Goal: Transaction & Acquisition: Obtain resource

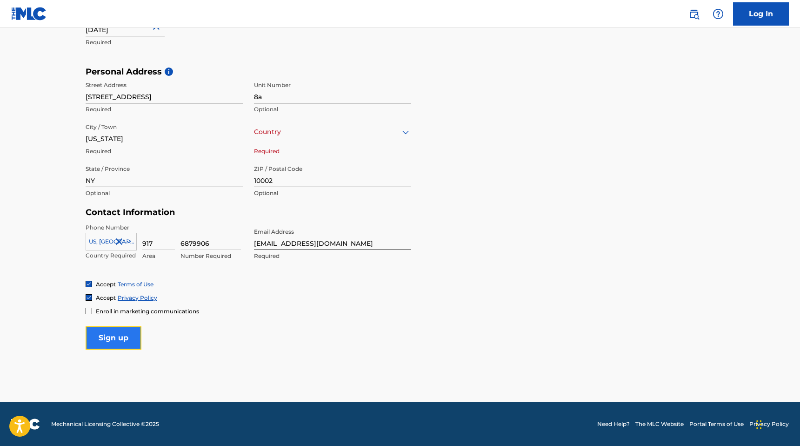
click at [101, 339] on input "Sign up" at bounding box center [114, 337] width 56 height 23
click at [279, 142] on div "Country" at bounding box center [332, 132] width 157 height 27
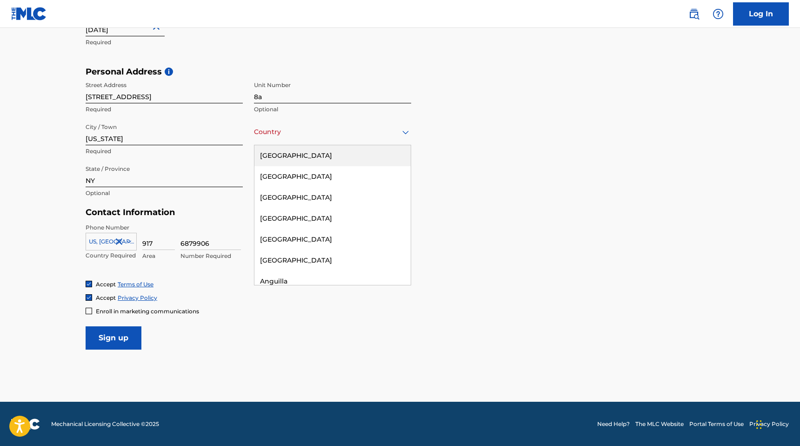
click at [279, 151] on div "[GEOGRAPHIC_DATA]" at bounding box center [333, 155] width 156 height 21
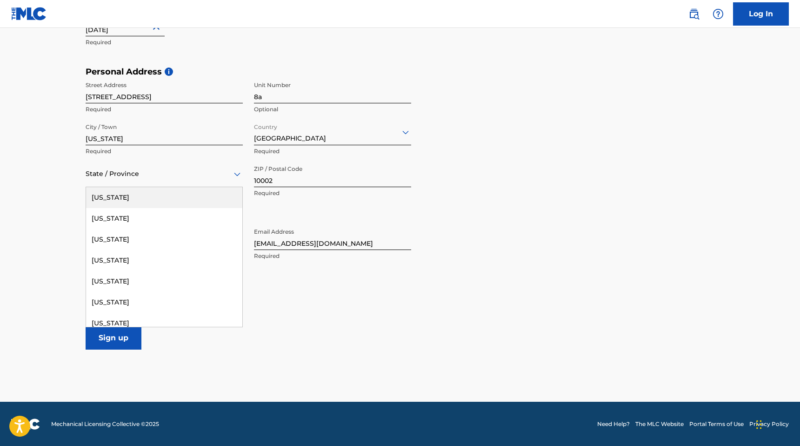
click at [95, 181] on div "State / Province" at bounding box center [164, 174] width 157 height 27
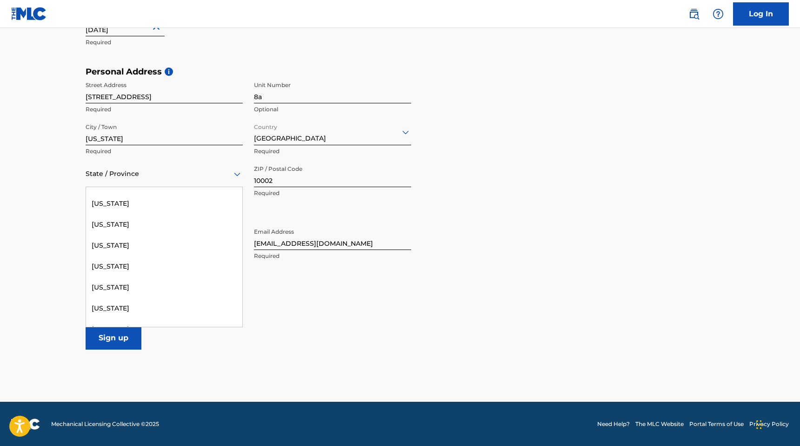
scroll to position [665, 0]
click at [111, 241] on div "[US_STATE]" at bounding box center [164, 244] width 156 height 21
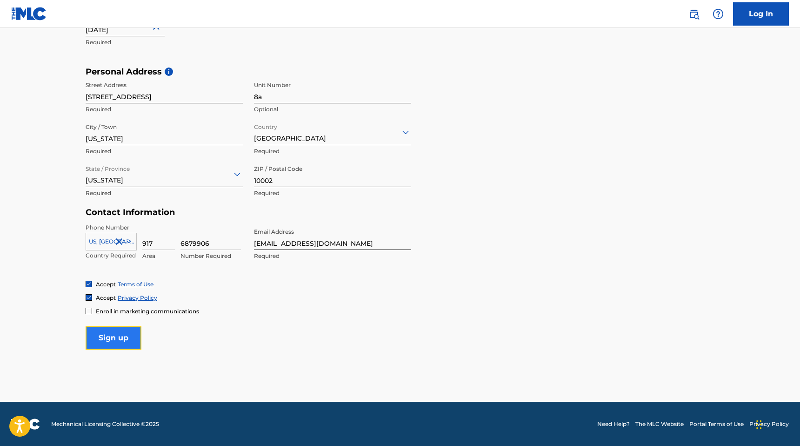
click at [107, 345] on input "Sign up" at bounding box center [114, 337] width 56 height 23
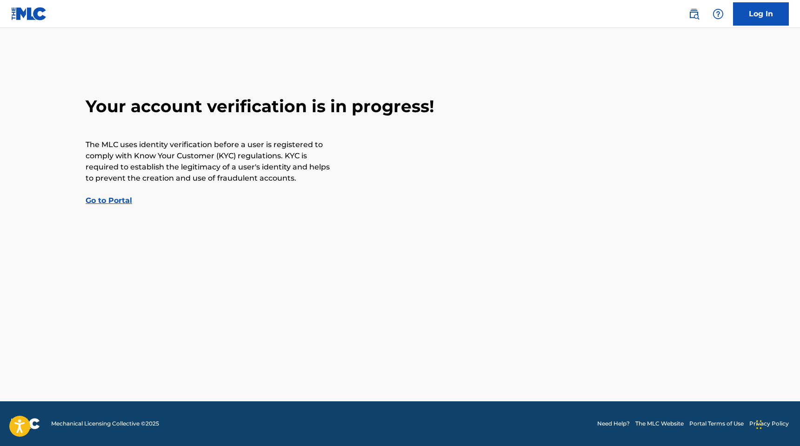
click at [106, 196] on link "Go to Portal" at bounding box center [109, 200] width 47 height 9
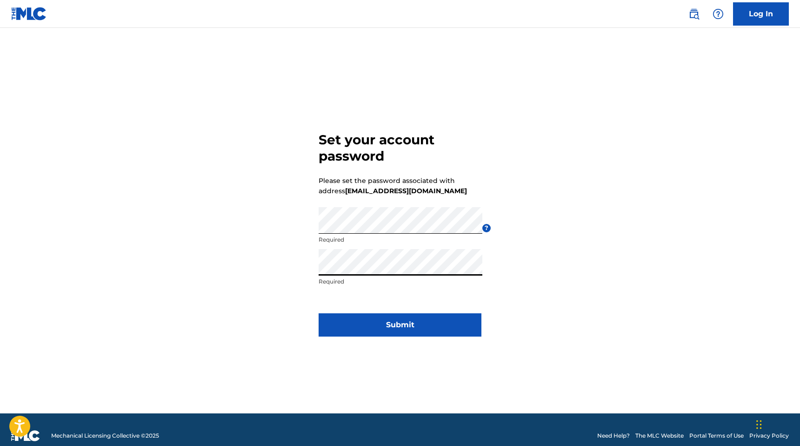
click button "Submit" at bounding box center [400, 324] width 163 height 23
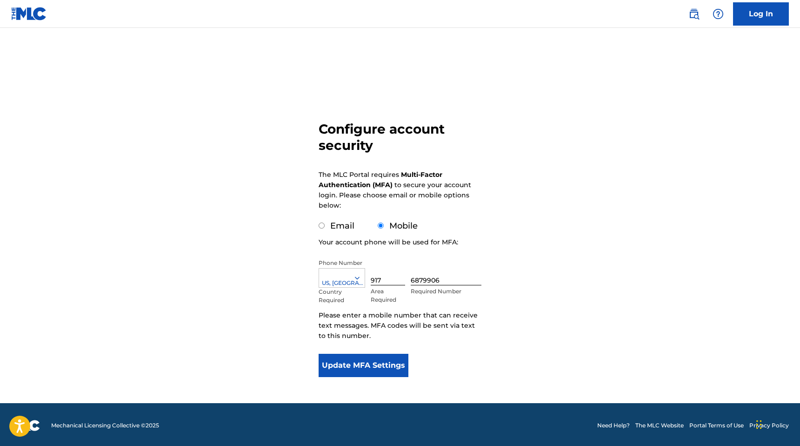
scroll to position [2, 0]
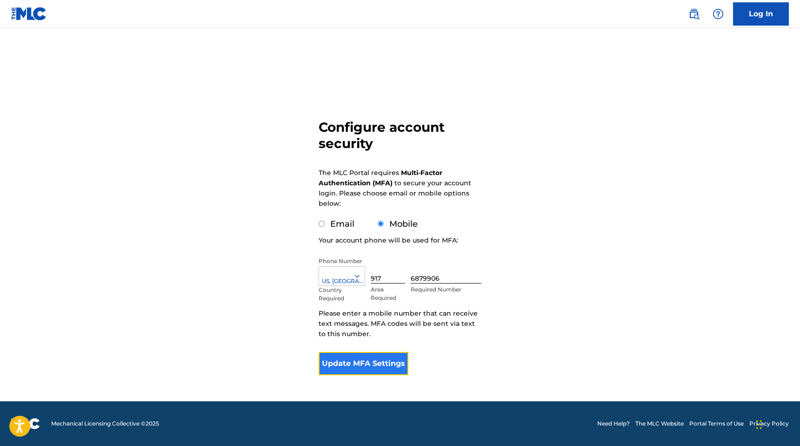
click at [368, 358] on button "Update MFA Settings" at bounding box center [364, 363] width 90 height 23
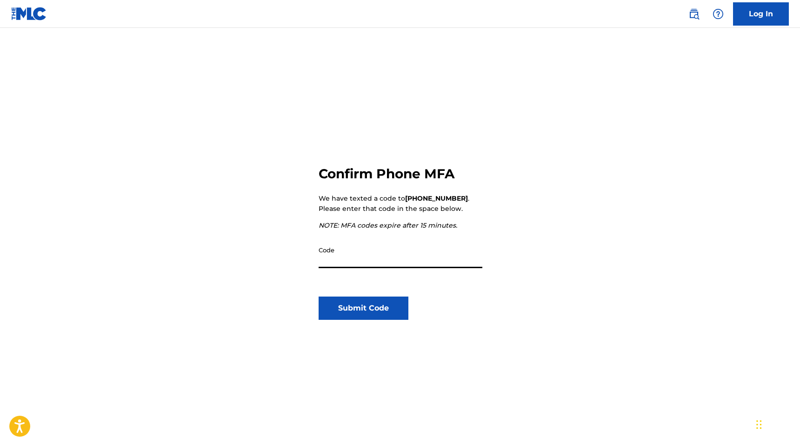
type input "996830"
click button "Submit Code" at bounding box center [364, 307] width 90 height 23
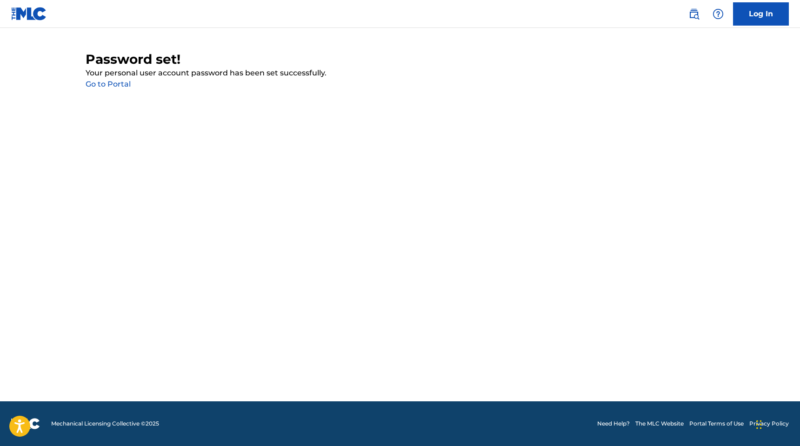
click at [110, 92] on main "Password set! Your personal user account password has been set successfully. Go…" at bounding box center [400, 214] width 800 height 373
click at [110, 86] on link "Go to Portal" at bounding box center [108, 84] width 45 height 9
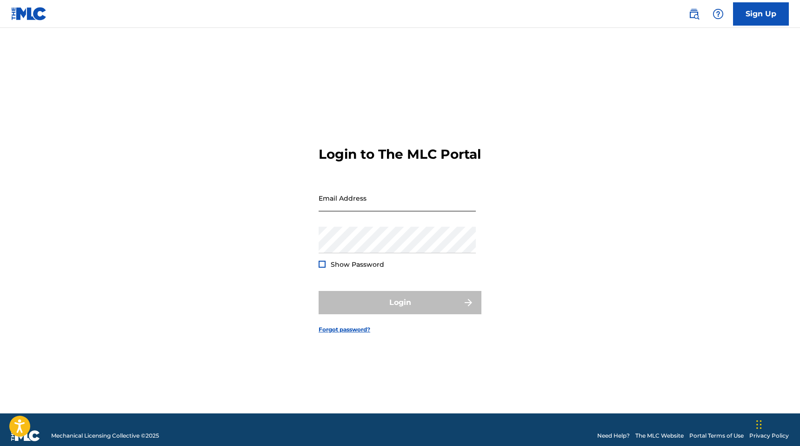
click at [351, 211] on input "Email Address" at bounding box center [397, 198] width 157 height 27
type input "[EMAIL_ADDRESS][DOMAIN_NAME]"
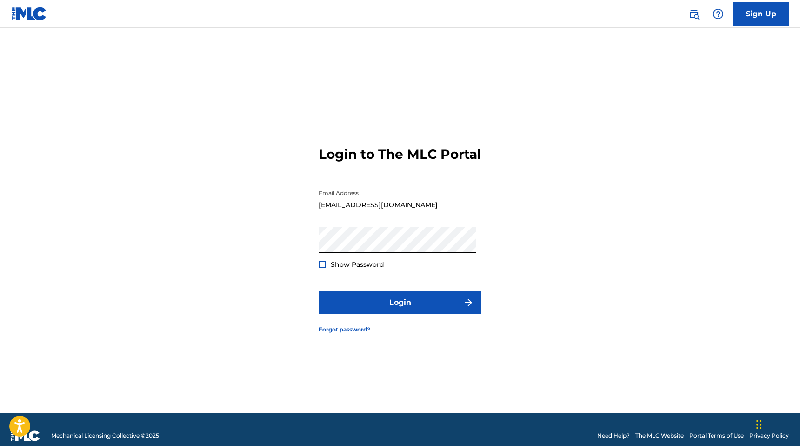
click at [319, 291] on button "Login" at bounding box center [400, 302] width 163 height 23
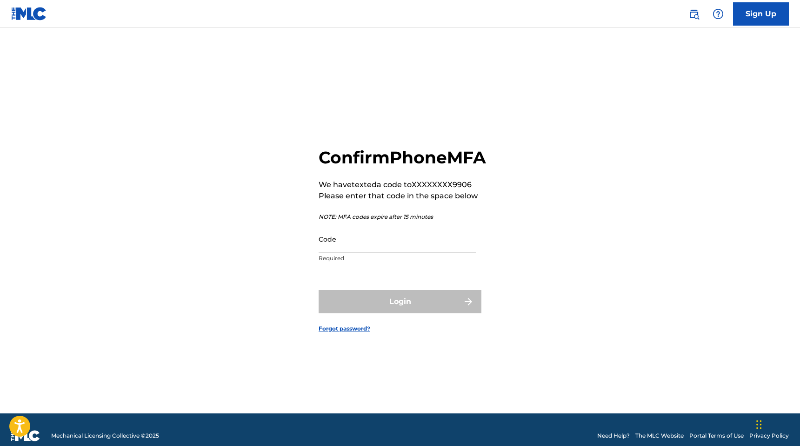
click at [369, 252] on input "Code" at bounding box center [397, 239] width 157 height 27
paste input "639552"
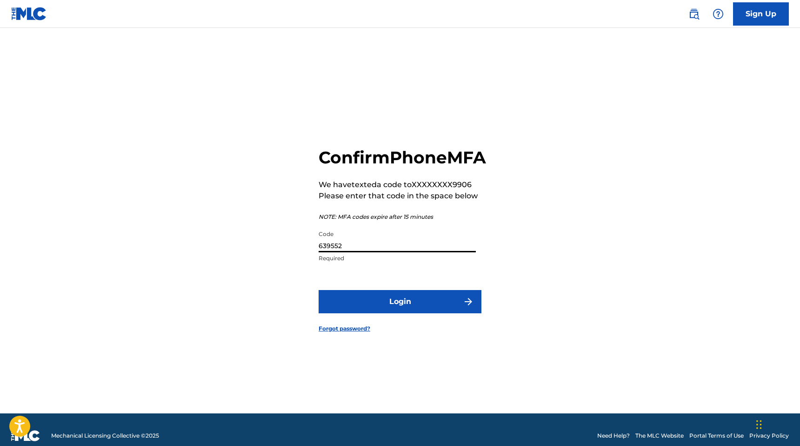
type input "639552"
click at [319, 290] on button "Login" at bounding box center [400, 301] width 163 height 23
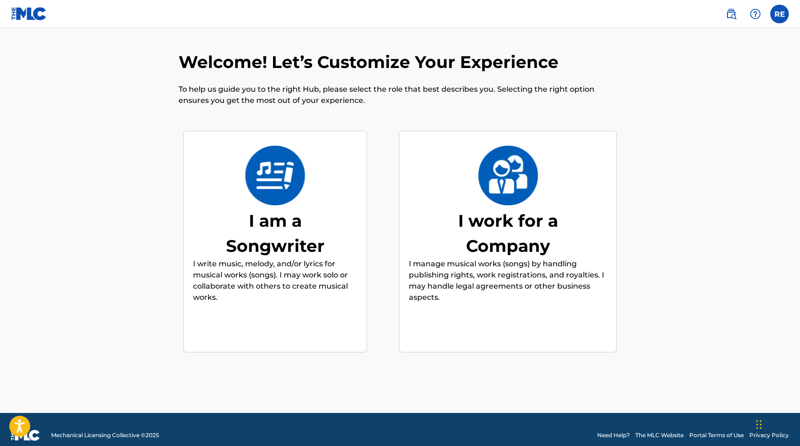
click at [280, 188] on img at bounding box center [275, 176] width 61 height 60
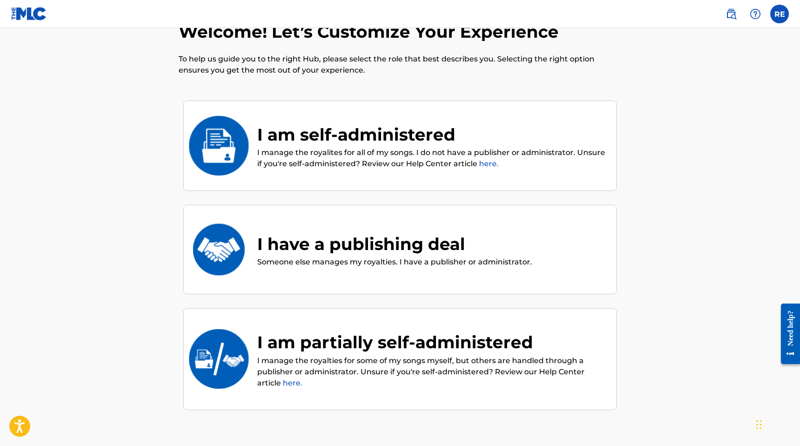
scroll to position [42, 0]
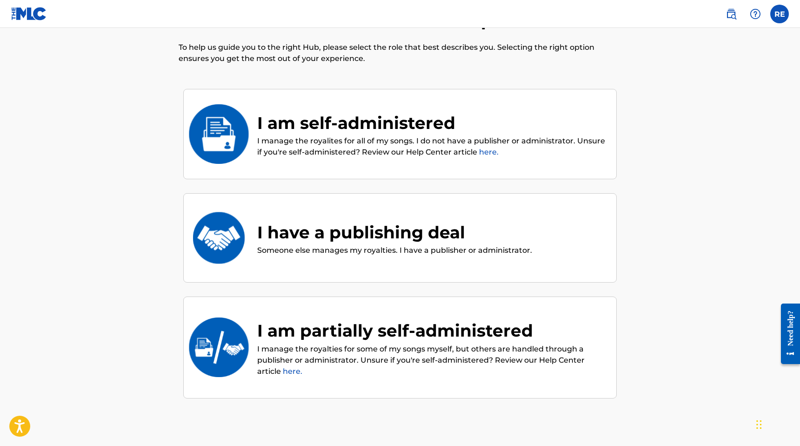
click at [278, 232] on div "I have a publishing deal" at bounding box center [394, 232] width 275 height 25
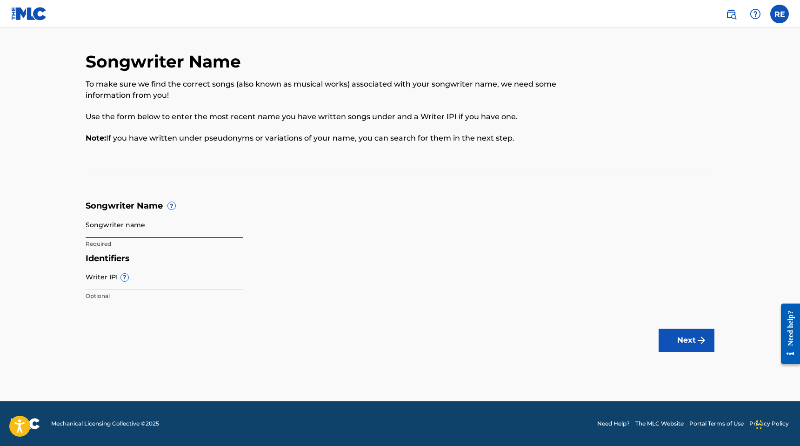
click at [136, 223] on input "Songwriter name" at bounding box center [164, 224] width 157 height 27
type input "richie quake"
click at [141, 283] on input "Writer IPI ?" at bounding box center [164, 276] width 157 height 27
paste input "00727976590"
type input "00727976590"
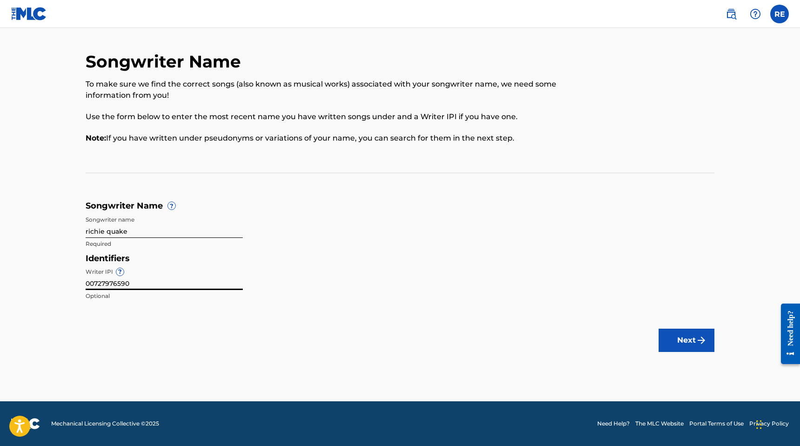
click at [104, 231] on input "richie quake" at bounding box center [164, 224] width 157 height 27
click at [138, 233] on input "[PERSON_NAME]" at bounding box center [164, 224] width 157 height 27
type input "[PERSON_NAME] [PERSON_NAME]"
click at [262, 220] on form "Songwriter Name ? Songwriter name [PERSON_NAME] [PERSON_NAME] Required Identifi…" at bounding box center [400, 253] width 629 height 105
click at [674, 343] on button "Next" at bounding box center [687, 340] width 56 height 23
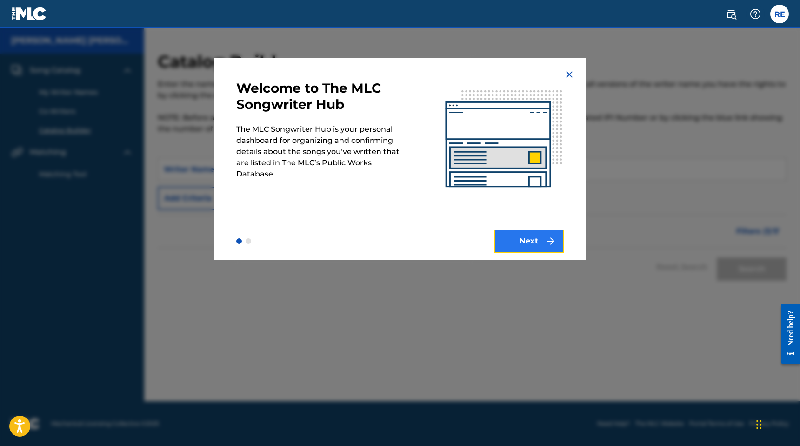
click at [539, 244] on button "Next" at bounding box center [529, 240] width 70 height 23
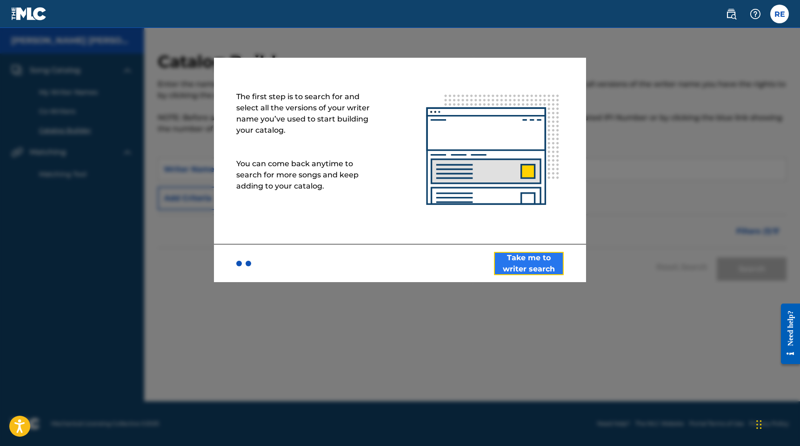
click at [543, 268] on button "Take me to writer search" at bounding box center [529, 263] width 70 height 23
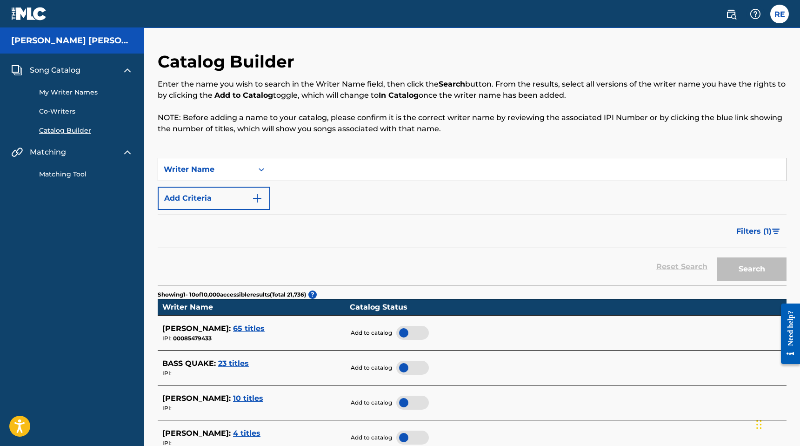
click at [322, 168] on input "Search Form" at bounding box center [528, 169] width 516 height 22
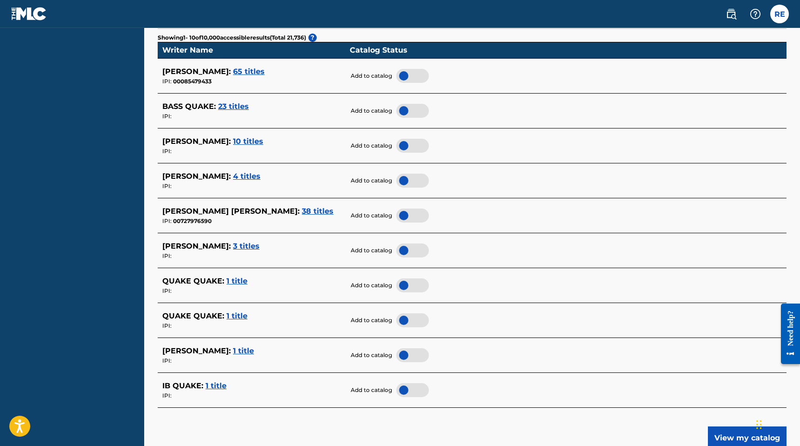
scroll to position [248, 0]
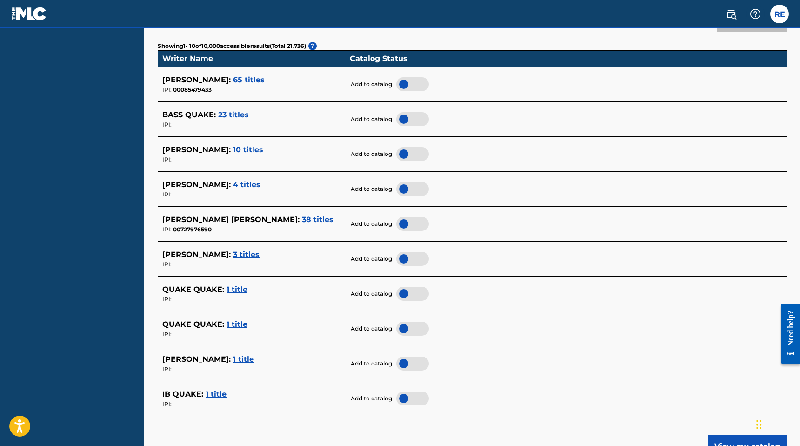
click at [407, 84] on div at bounding box center [412, 84] width 33 height 14
click at [233, 183] on span "4 titles" at bounding box center [246, 184] width 27 height 9
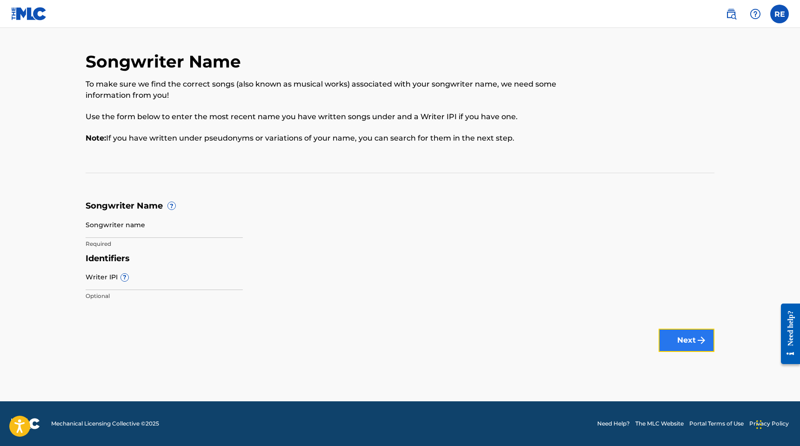
click at [677, 329] on button "Next" at bounding box center [687, 340] width 56 height 23
type input "[PERSON_NAME] [PERSON_NAME]"
click at [659, 329] on button "Next" at bounding box center [687, 340] width 56 height 23
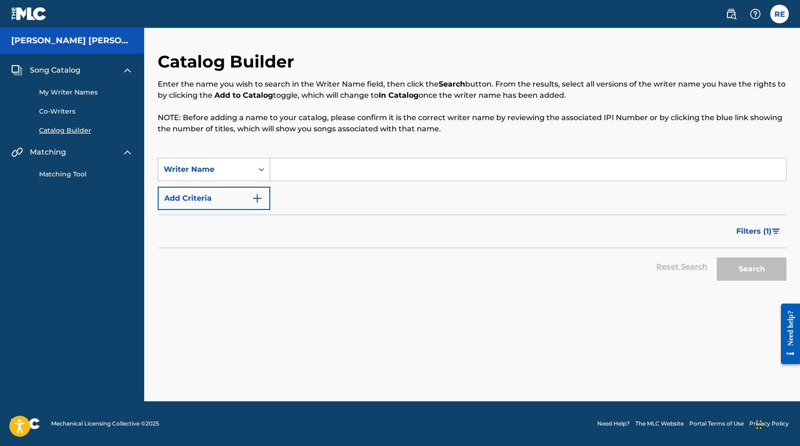
click at [227, 177] on div "Writer Name" at bounding box center [205, 170] width 95 height 18
click at [292, 173] on input "Search Form" at bounding box center [528, 169] width 516 height 22
click at [306, 168] on input "[PERSON_NAME]" at bounding box center [528, 169] width 516 height 22
click at [717, 257] on button "Search" at bounding box center [752, 268] width 70 height 23
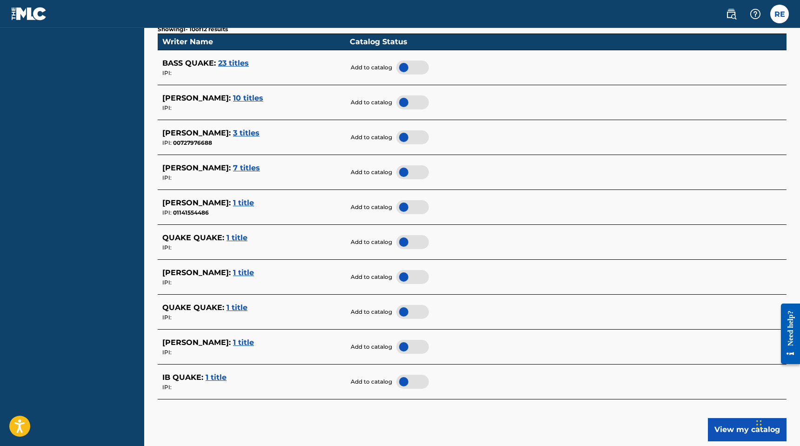
scroll to position [246, 0]
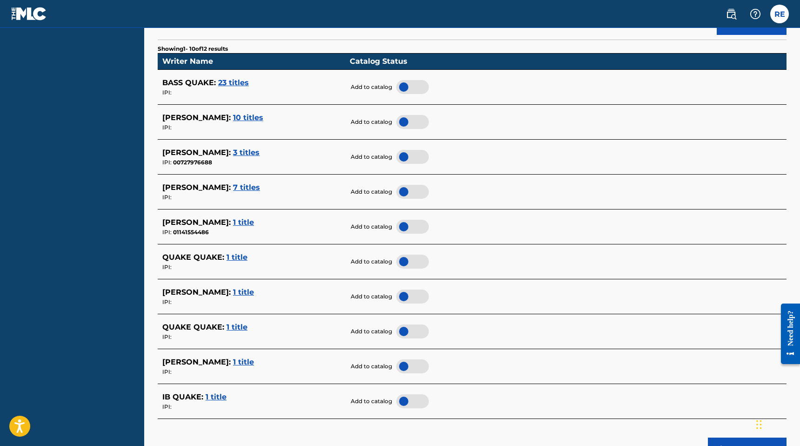
click at [404, 156] on div at bounding box center [412, 157] width 33 height 14
click at [406, 224] on div at bounding box center [412, 227] width 33 height 14
click at [405, 301] on div at bounding box center [412, 296] width 33 height 14
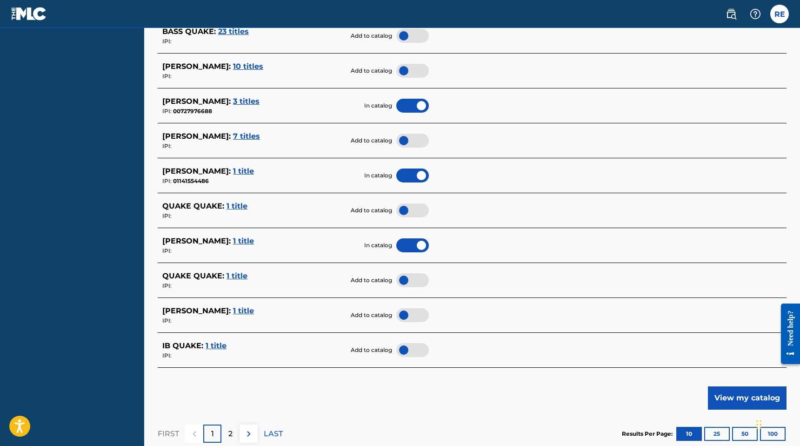
scroll to position [308, 0]
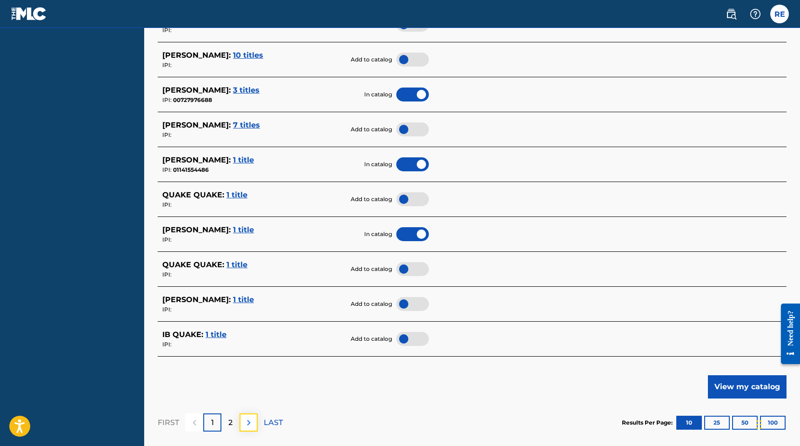
click at [251, 421] on img at bounding box center [248, 422] width 11 height 11
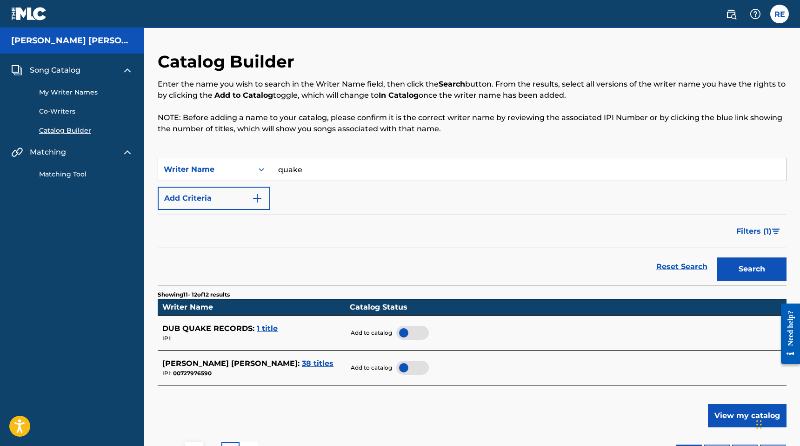
click at [411, 366] on div at bounding box center [412, 368] width 33 height 14
click at [301, 172] on input "quake" at bounding box center [528, 169] width 516 height 22
click at [717, 257] on button "Search" at bounding box center [752, 268] width 70 height 23
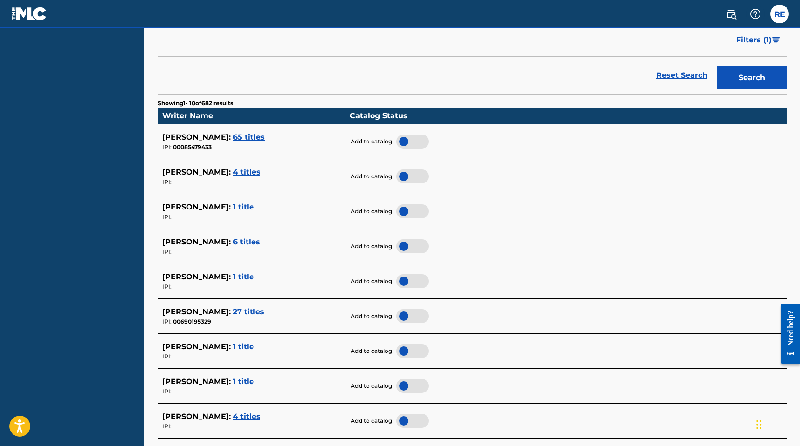
scroll to position [199, 0]
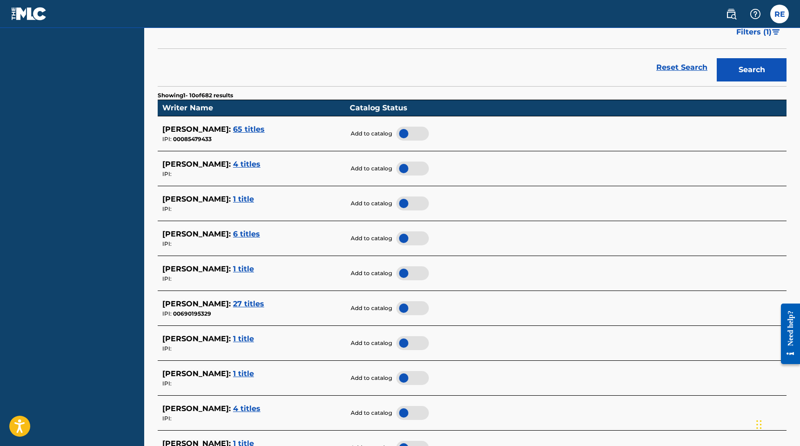
click at [256, 166] on span "4 titles" at bounding box center [246, 164] width 27 height 9
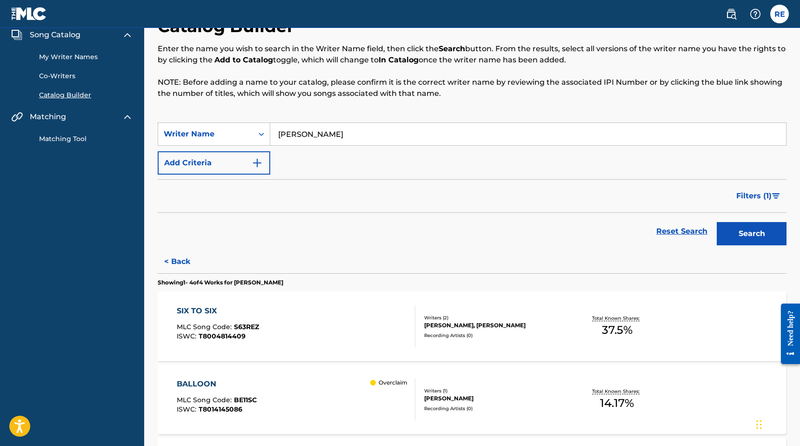
scroll to position [0, 0]
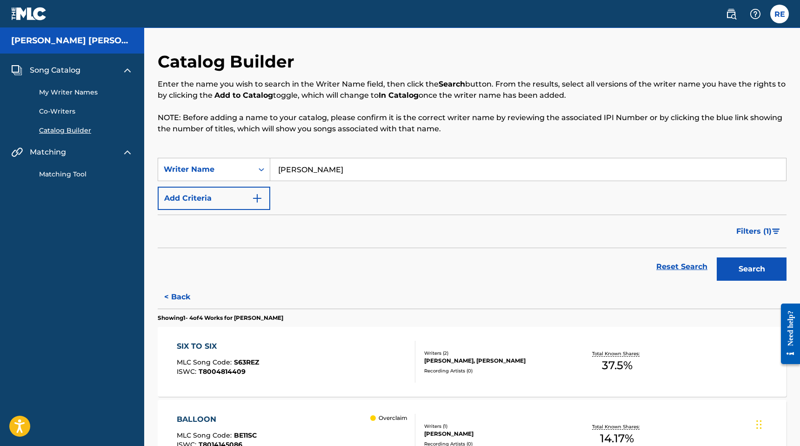
click at [341, 168] on input "[PERSON_NAME]" at bounding box center [528, 169] width 516 height 22
click at [170, 285] on button "< Back" at bounding box center [186, 296] width 56 height 23
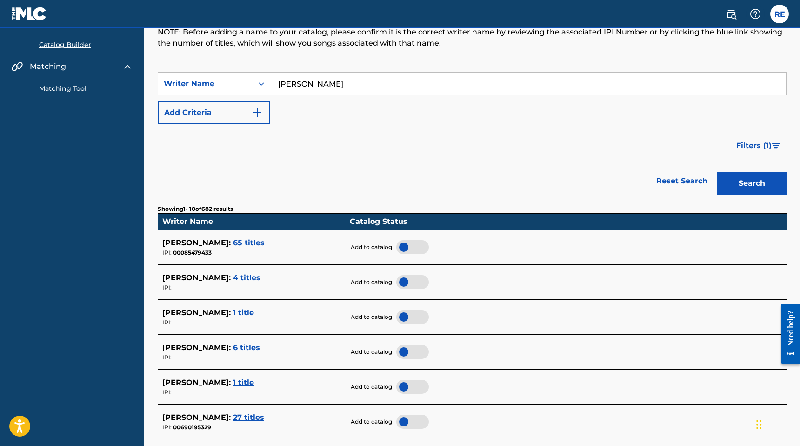
scroll to position [34, 0]
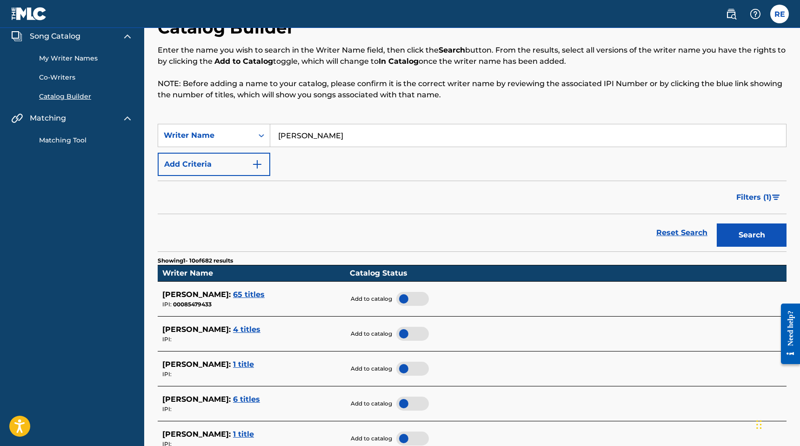
click at [296, 134] on input "[PERSON_NAME]" at bounding box center [528, 135] width 516 height 22
click at [717, 223] on button "Search" at bounding box center [752, 234] width 70 height 23
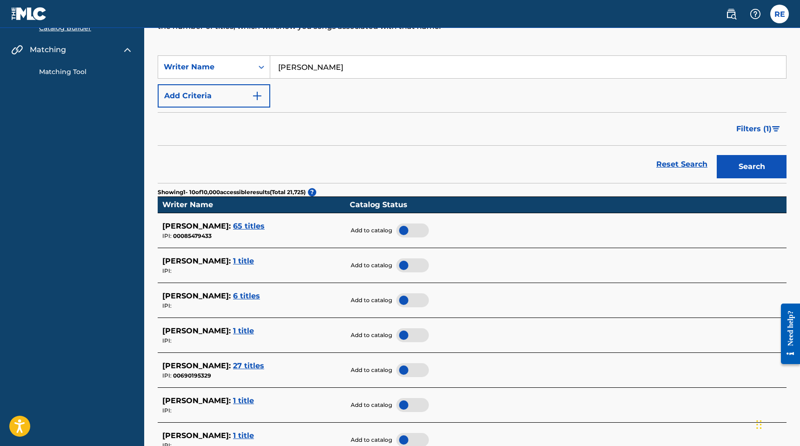
scroll to position [0, 0]
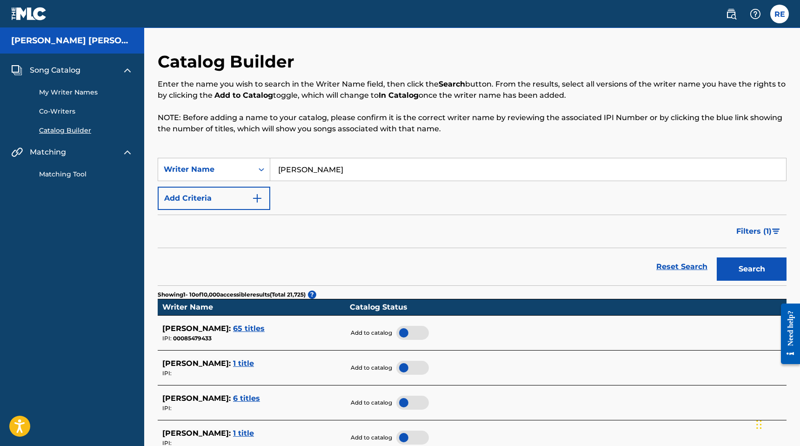
click at [309, 168] on input "[PERSON_NAME]" at bounding box center [528, 169] width 516 height 22
click at [717, 257] on button "Search" at bounding box center [752, 268] width 70 height 23
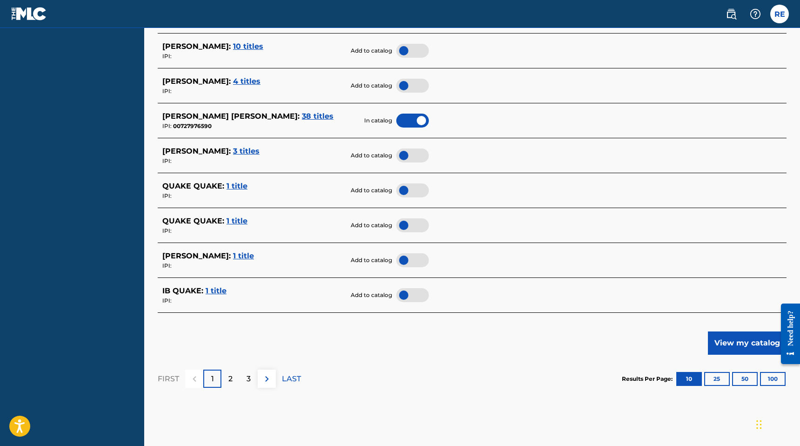
scroll to position [369, 0]
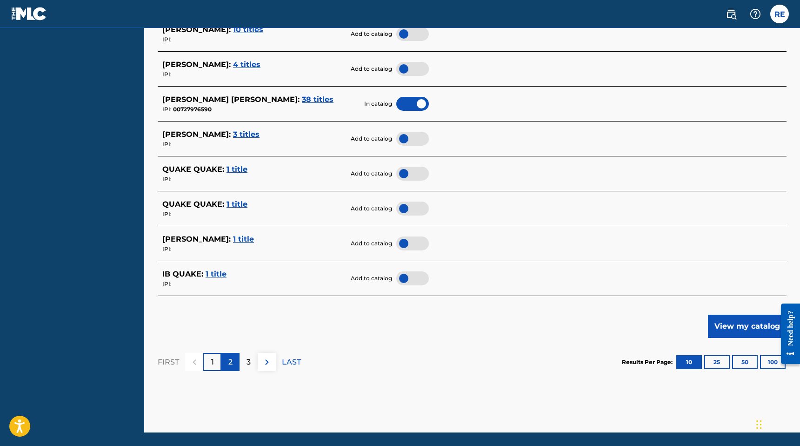
click at [225, 369] on div "2" at bounding box center [230, 362] width 18 height 18
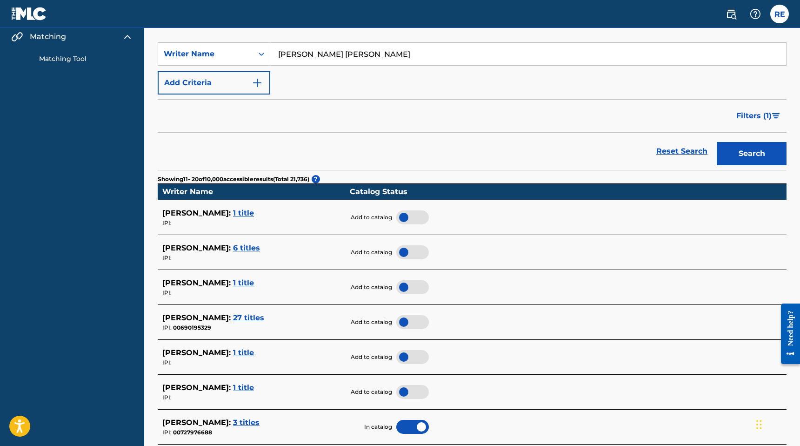
scroll to position [20, 0]
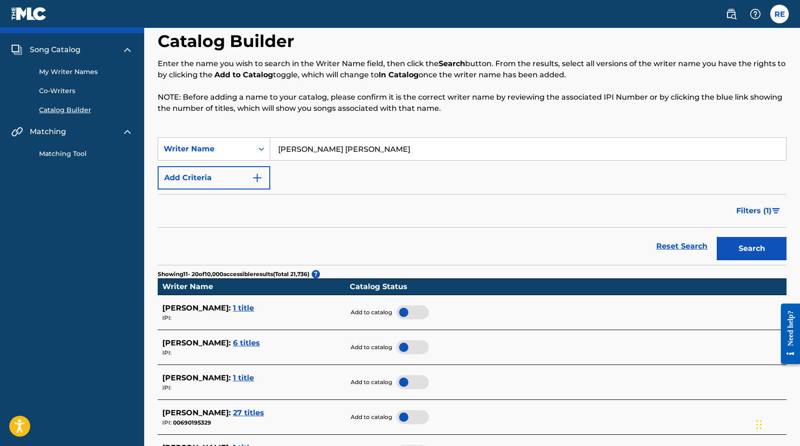
click at [303, 151] on input "[PERSON_NAME] [PERSON_NAME]" at bounding box center [528, 149] width 516 height 22
type input "richie quake"
click at [717, 237] on button "Search" at bounding box center [752, 248] width 70 height 23
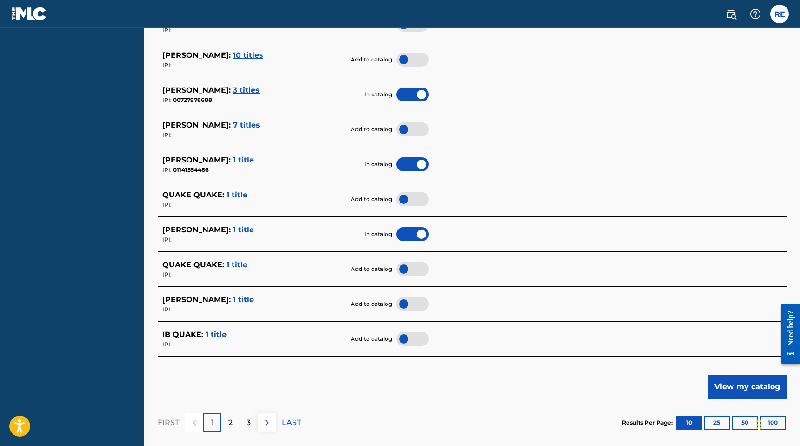
scroll to position [371, 0]
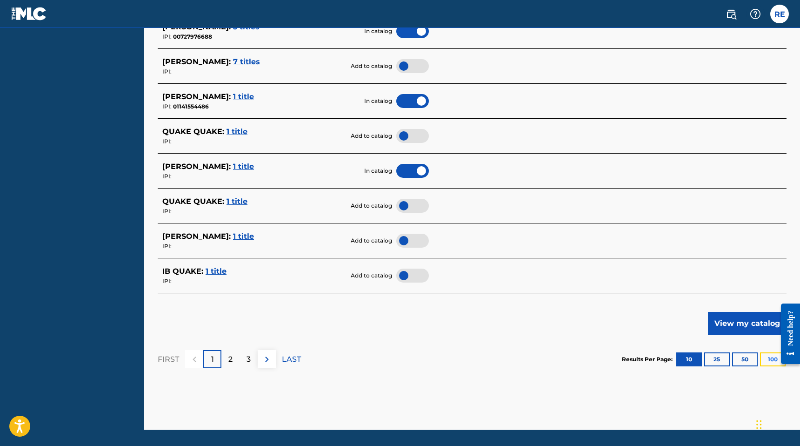
click at [772, 360] on button "100" at bounding box center [773, 359] width 26 height 14
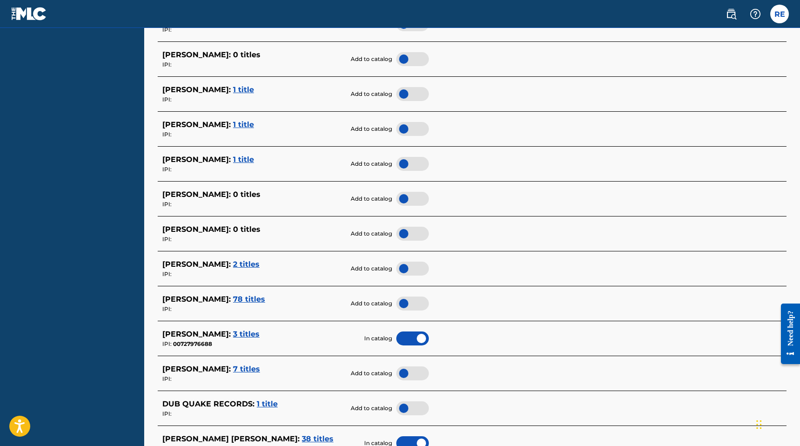
scroll to position [3541, 0]
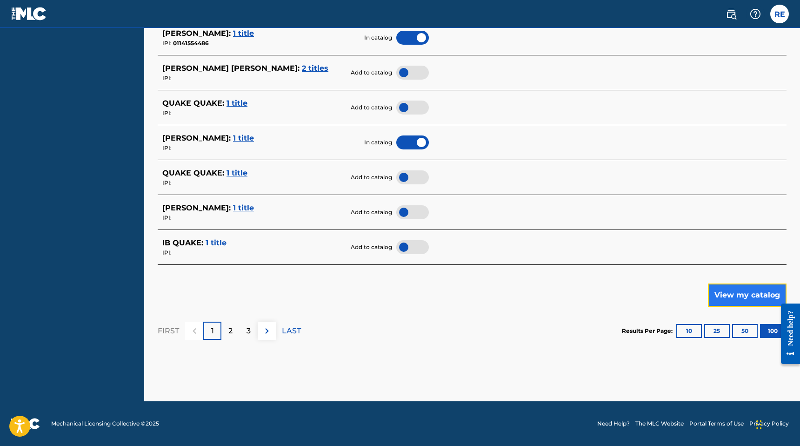
click at [755, 300] on button "View my catalog" at bounding box center [747, 294] width 79 height 23
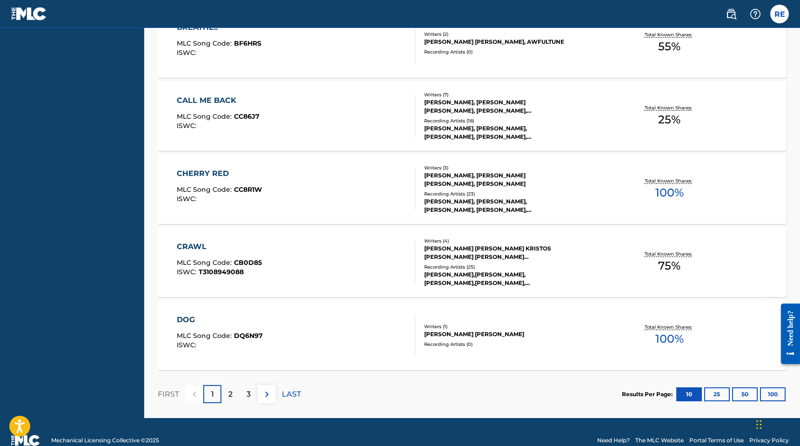
scroll to position [738, 0]
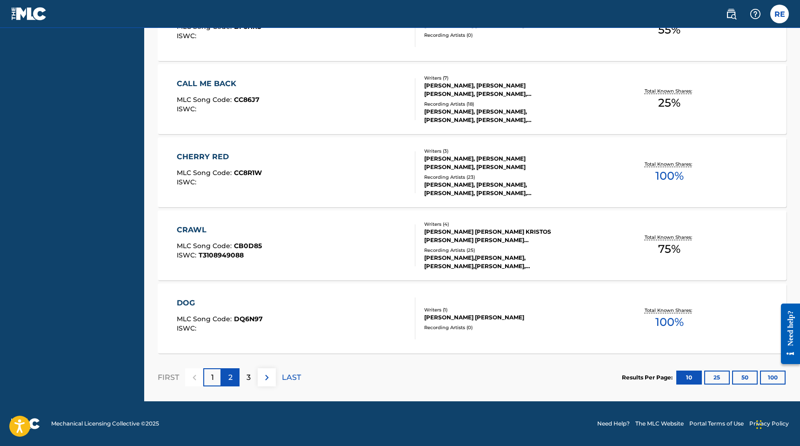
click at [236, 375] on div "2" at bounding box center [230, 377] width 18 height 18
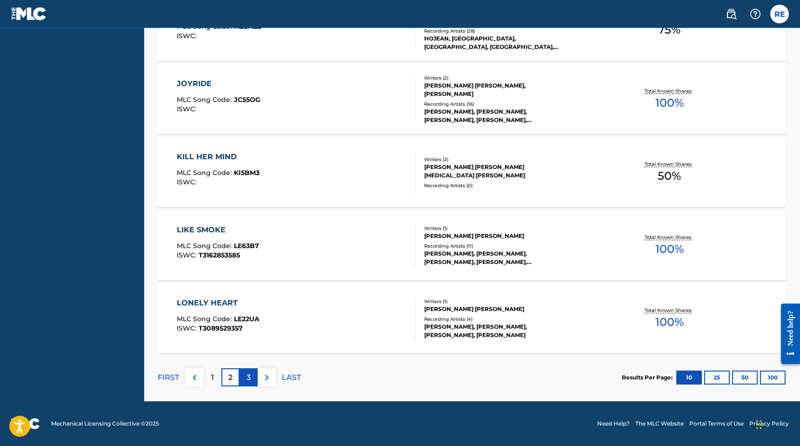
click at [251, 378] on div "3" at bounding box center [249, 377] width 18 height 18
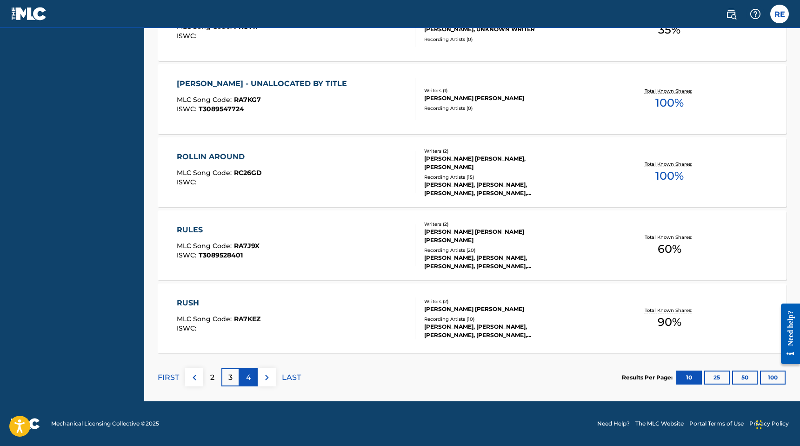
click at [248, 382] on p "4" at bounding box center [248, 377] width 5 height 11
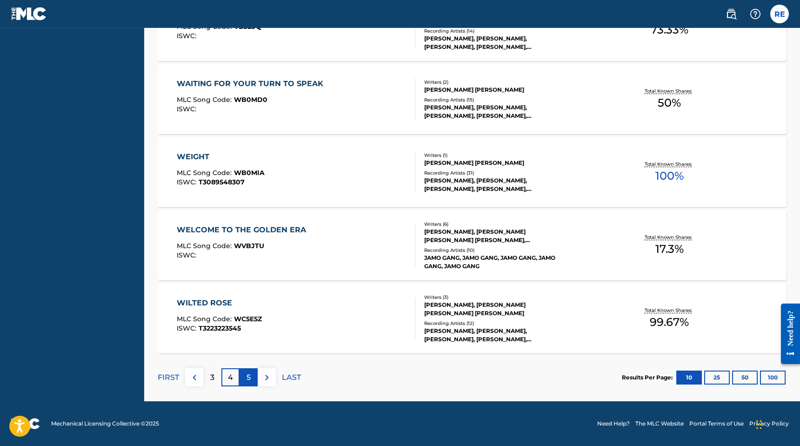
click at [251, 372] on div "5" at bounding box center [249, 377] width 18 height 18
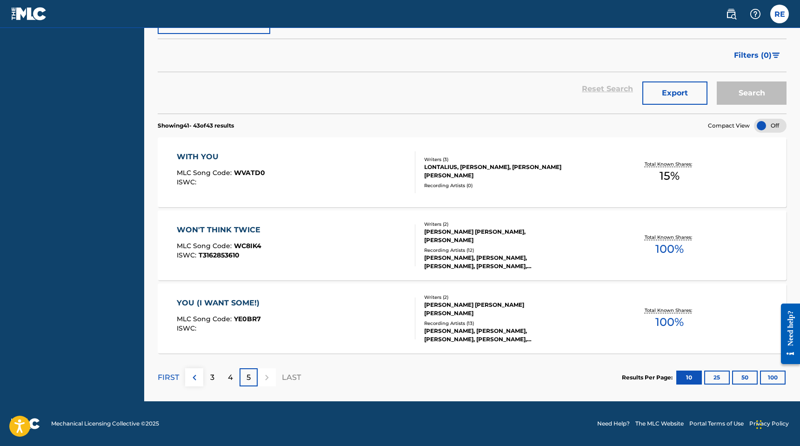
scroll to position [0, 0]
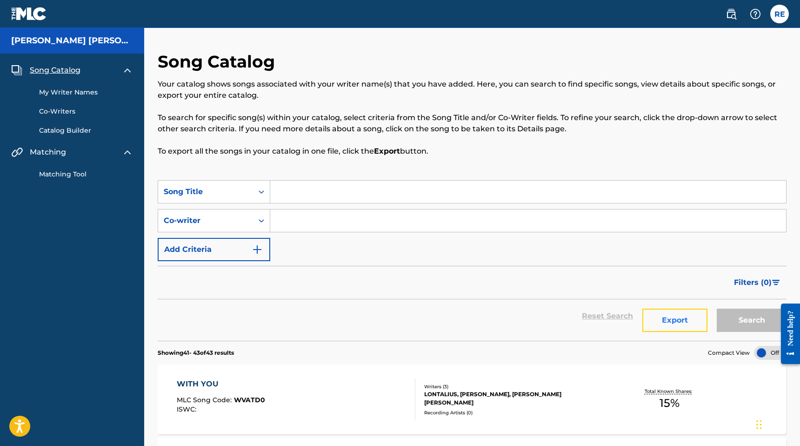
click at [682, 321] on button "Export" at bounding box center [675, 320] width 65 height 23
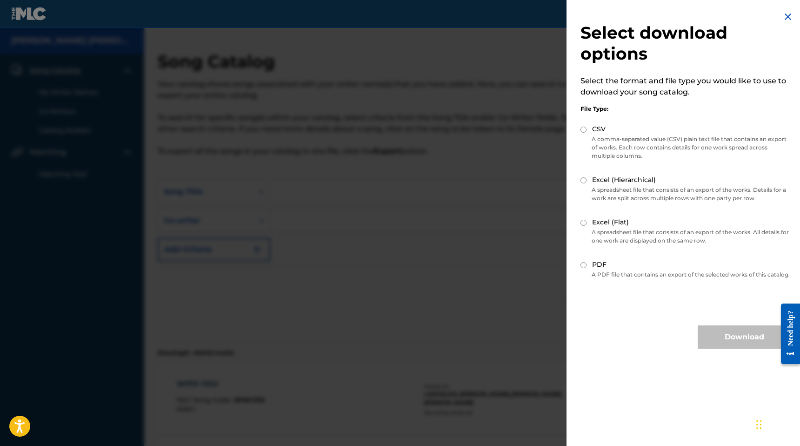
click at [584, 131] on input "CSV" at bounding box center [584, 130] width 6 height 6
radio input "true"
click at [592, 269] on div "PDF" at bounding box center [686, 265] width 210 height 11
click at [582, 265] on input "PDF" at bounding box center [584, 265] width 6 height 6
radio input "true"
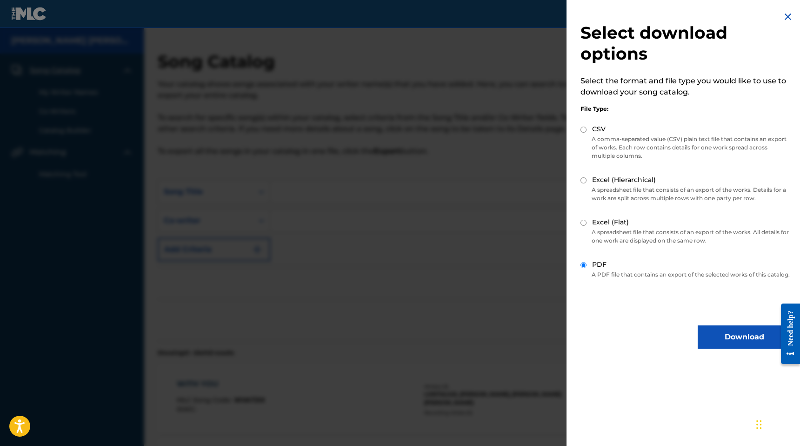
click at [744, 369] on div "Select download options Select the format and file type you would like to use t…" at bounding box center [686, 223] width 238 height 446
click at [744, 347] on button "Download" at bounding box center [744, 336] width 93 height 23
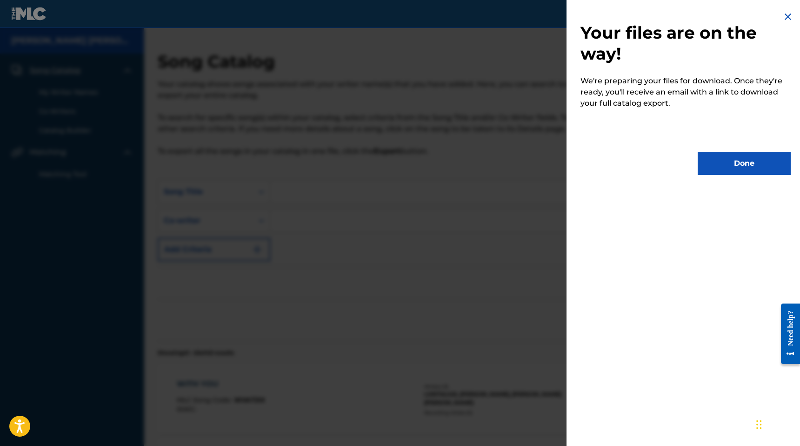
click at [736, 176] on div "Your files are on the way! We're preparing your files for download. Once they'r…" at bounding box center [686, 93] width 238 height 186
click at [736, 170] on button "Done" at bounding box center [744, 163] width 93 height 23
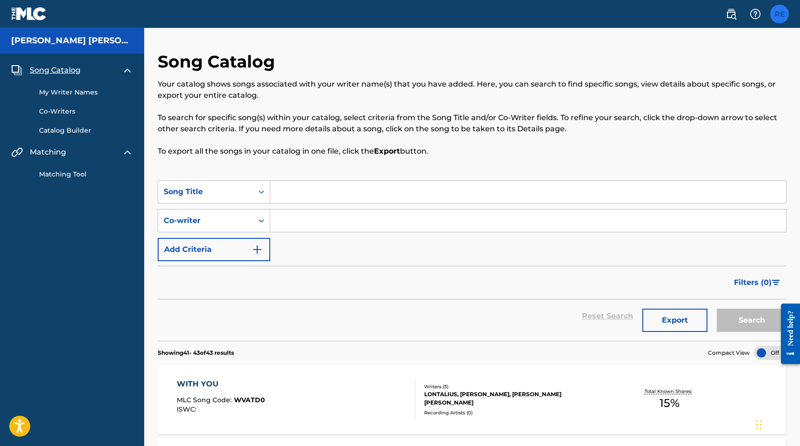
click at [775, 10] on label at bounding box center [780, 14] width 19 height 19
click at [780, 14] on input "RE [PERSON_NAME] [EMAIL_ADDRESS][DOMAIN_NAME] Notification Preferences Profile …" at bounding box center [780, 14] width 0 height 0
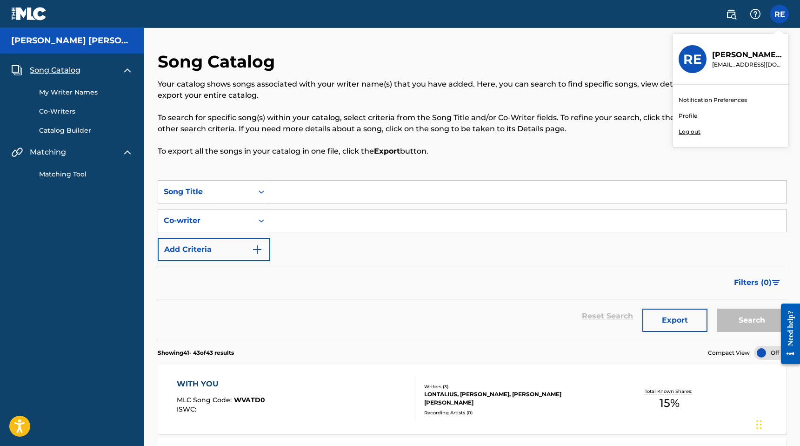
click at [649, 195] on input "Search Form" at bounding box center [528, 192] width 516 height 22
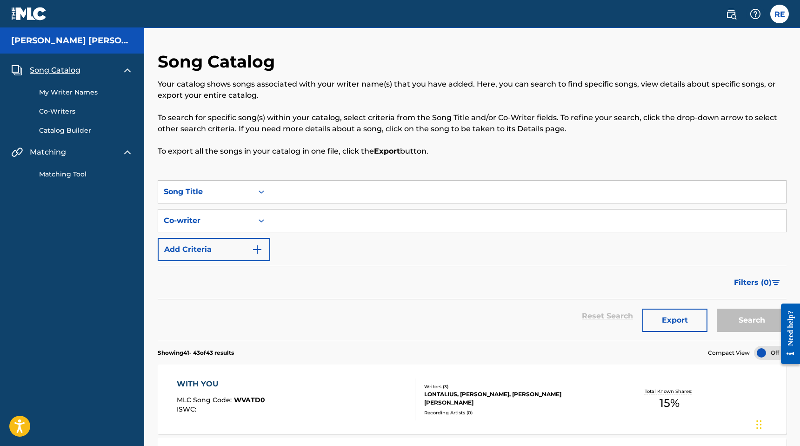
click at [87, 92] on link "My Writer Names" at bounding box center [86, 92] width 94 height 10
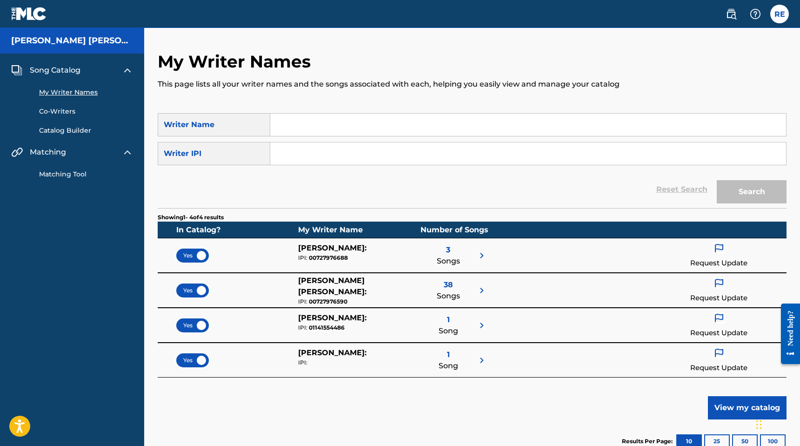
click at [59, 110] on link "Co-Writers" at bounding box center [86, 112] width 94 height 10
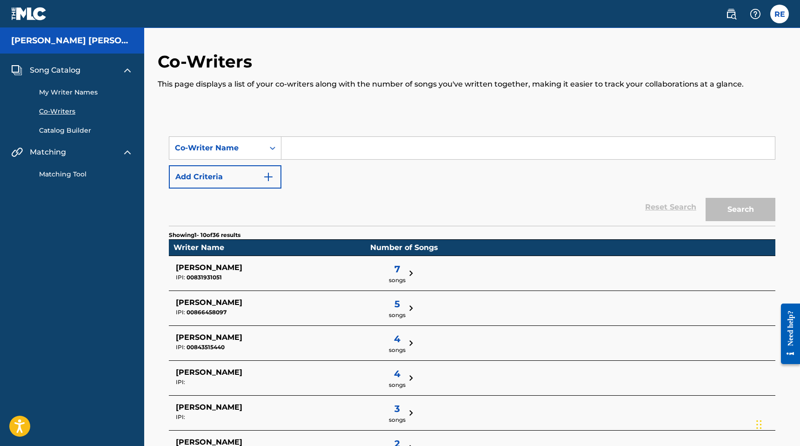
click at [57, 131] on link "Catalog Builder" at bounding box center [86, 131] width 94 height 10
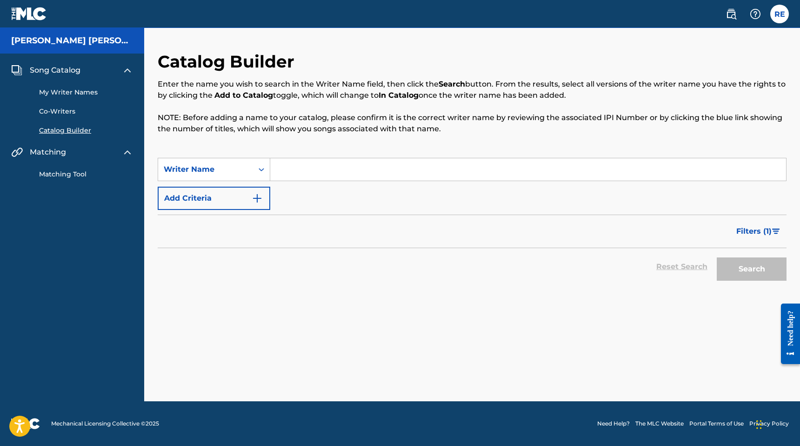
click at [52, 174] on link "Matching Tool" at bounding box center [86, 174] width 94 height 10
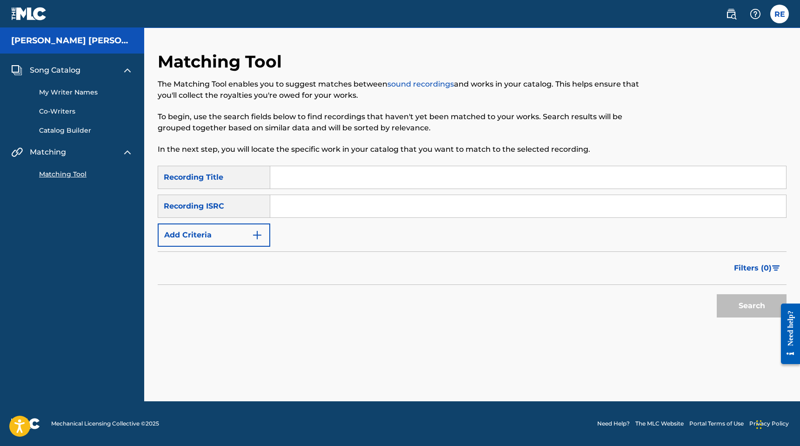
click at [63, 36] on h5 "[PERSON_NAME] [PERSON_NAME]" at bounding box center [72, 40] width 122 height 11
click at [58, 47] on div "[PERSON_NAME] [PERSON_NAME]" at bounding box center [72, 41] width 144 height 26
click at [9, 17] on nav "RE RE [PERSON_NAME] [EMAIL_ADDRESS][DOMAIN_NAME] Notification Preferences Profi…" at bounding box center [400, 14] width 800 height 28
click at [20, 14] on img at bounding box center [29, 13] width 36 height 13
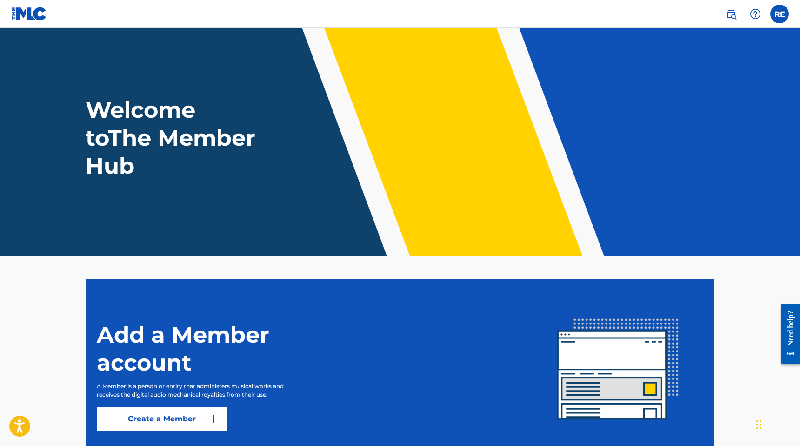
scroll to position [71, 0]
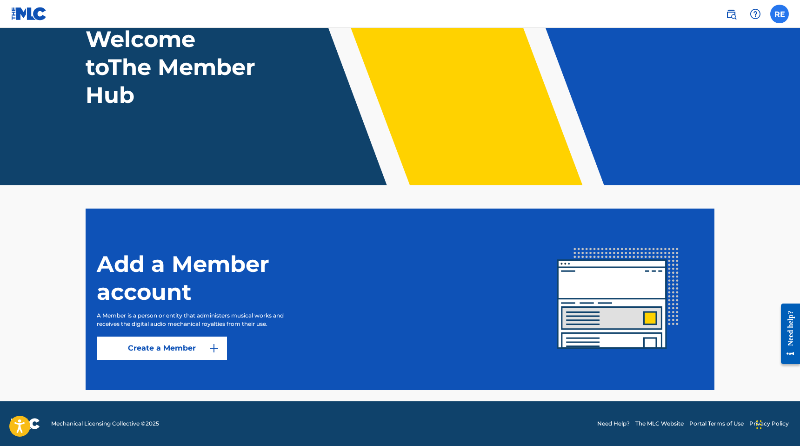
click at [787, 13] on label at bounding box center [780, 14] width 19 height 19
click at [780, 14] on input "RE [PERSON_NAME] [EMAIL_ADDRESS][DOMAIN_NAME] Notification Preferences Profile …" at bounding box center [780, 14] width 0 height 0
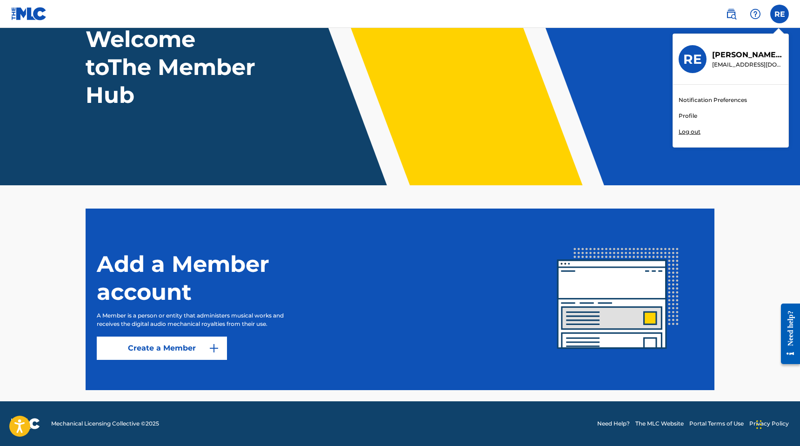
click at [710, 100] on link "Notification Preferences" at bounding box center [713, 100] width 68 height 8
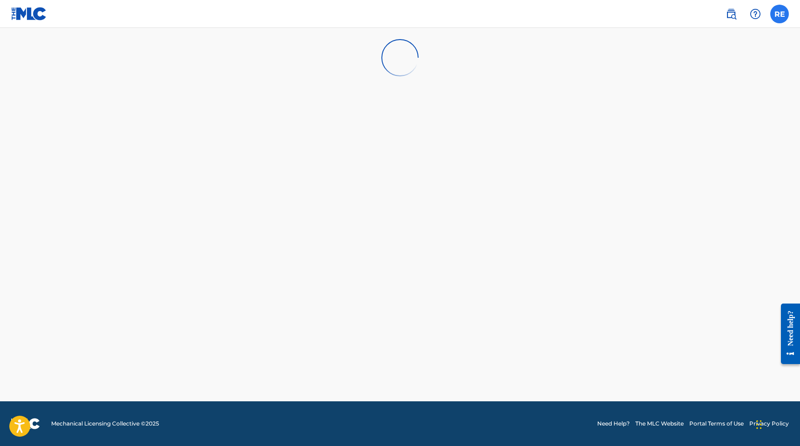
click at [777, 17] on label at bounding box center [780, 14] width 19 height 19
click at [780, 14] on input "RE [PERSON_NAME] [EMAIL_ADDRESS][DOMAIN_NAME] Notification Preferences Profile …" at bounding box center [780, 14] width 0 height 0
click at [690, 115] on link "Profile" at bounding box center [688, 116] width 19 height 8
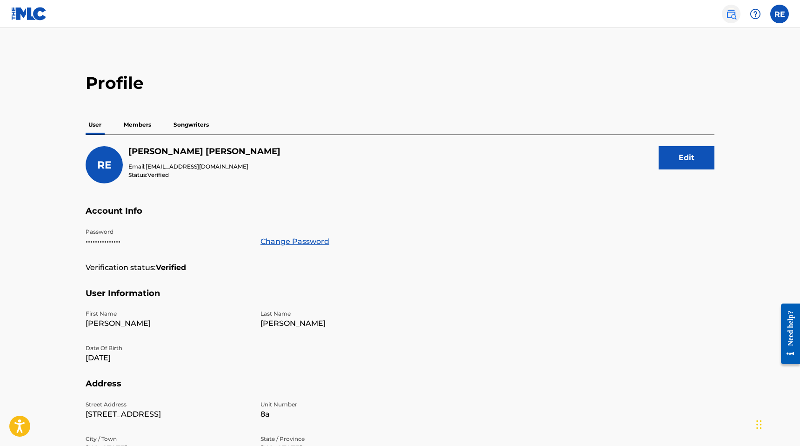
click at [735, 15] on img at bounding box center [731, 13] width 11 height 11
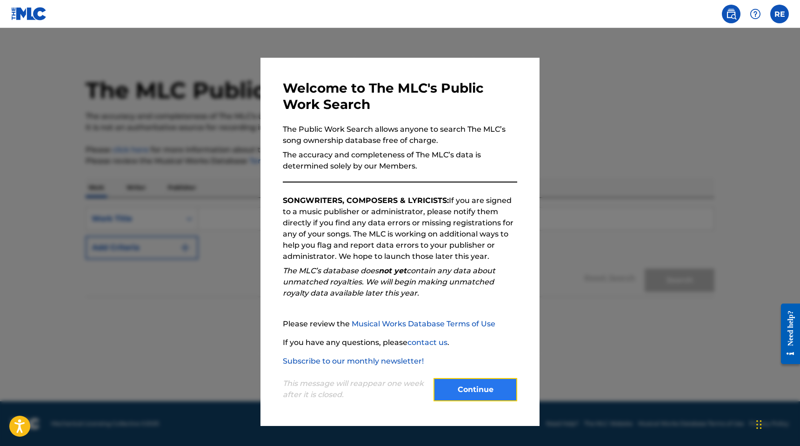
click at [489, 392] on button "Continue" at bounding box center [476, 389] width 84 height 23
